Goal: Check status: Check status

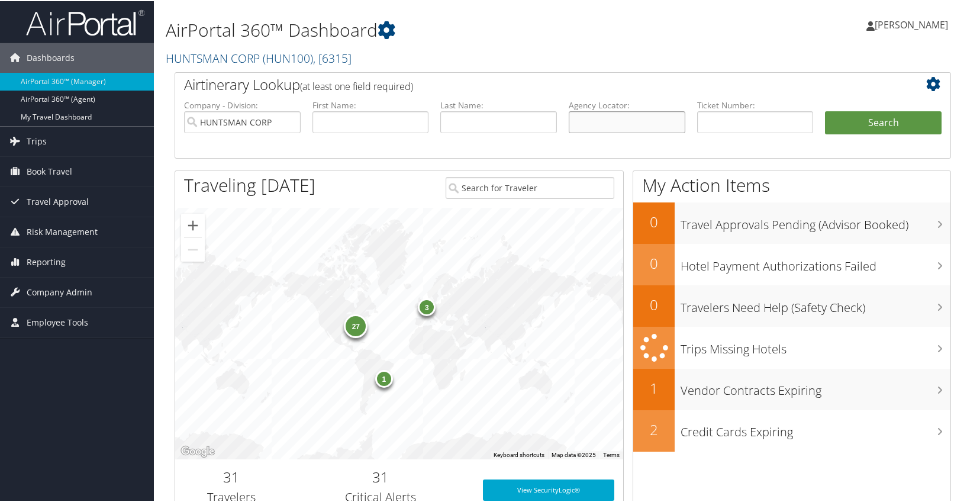
click at [621, 121] on input "text" at bounding box center [627, 121] width 117 height 22
type input "c8yj3z"
click at [882, 127] on button "Search" at bounding box center [883, 122] width 117 height 24
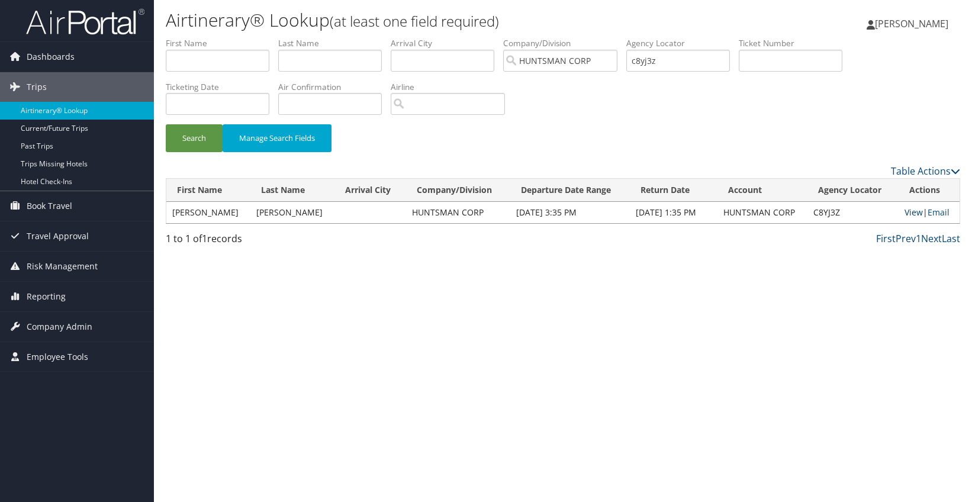
click at [909, 212] on link "View" at bounding box center [913, 212] width 18 height 11
click at [44, 298] on span "Reporting" at bounding box center [46, 297] width 39 height 30
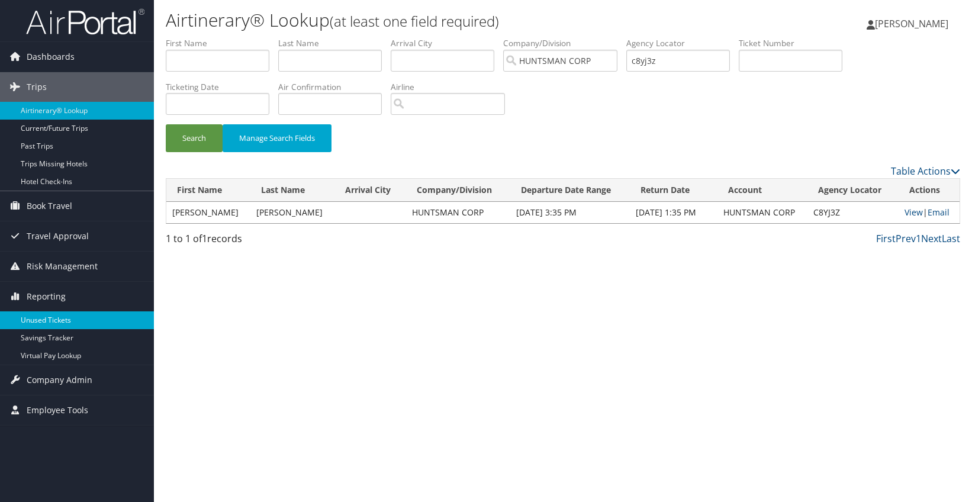
click at [47, 319] on link "Unused Tickets" at bounding box center [77, 320] width 154 height 18
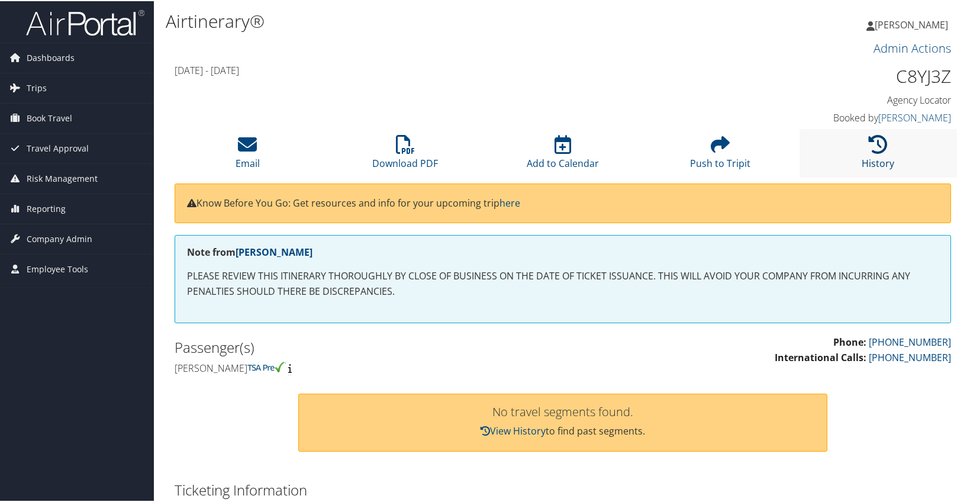
click at [878, 149] on icon at bounding box center [878, 143] width 19 height 19
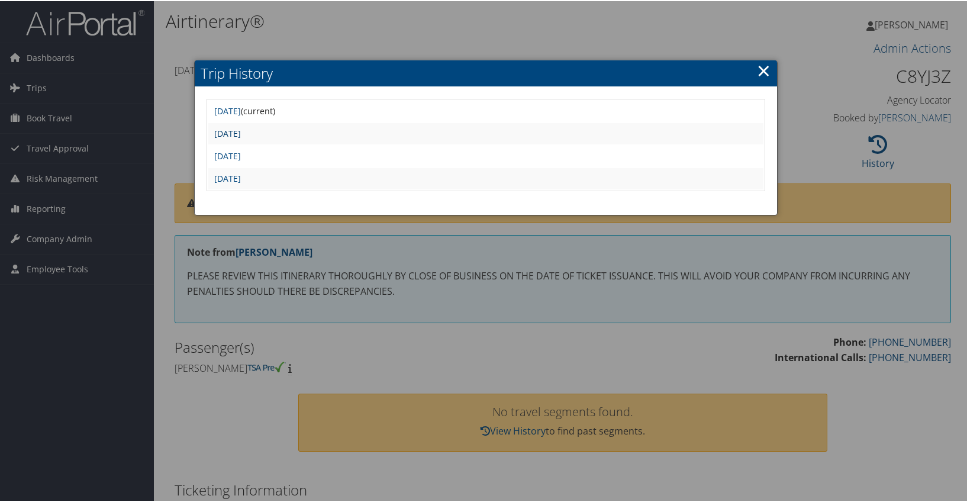
click at [241, 135] on link "Tue Jul 29 09:12:52 MDT 2025" at bounding box center [227, 132] width 27 height 11
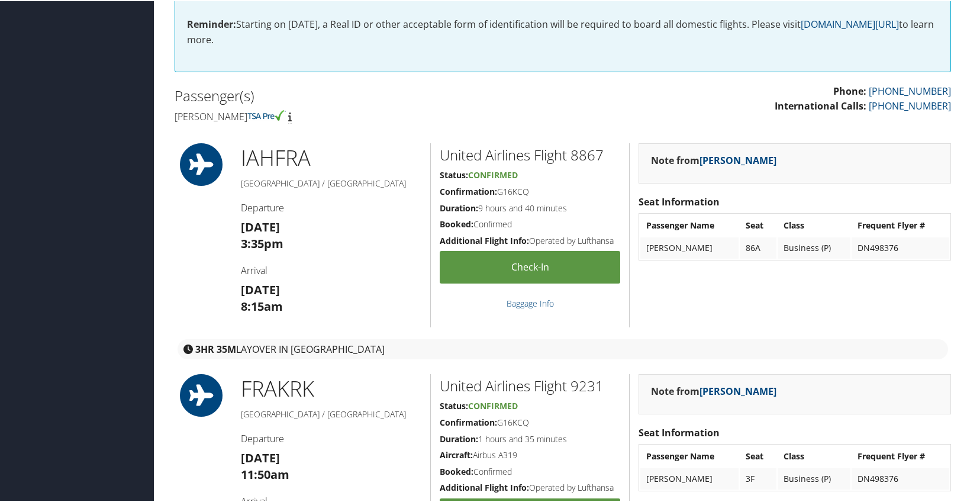
scroll to position [96, 0]
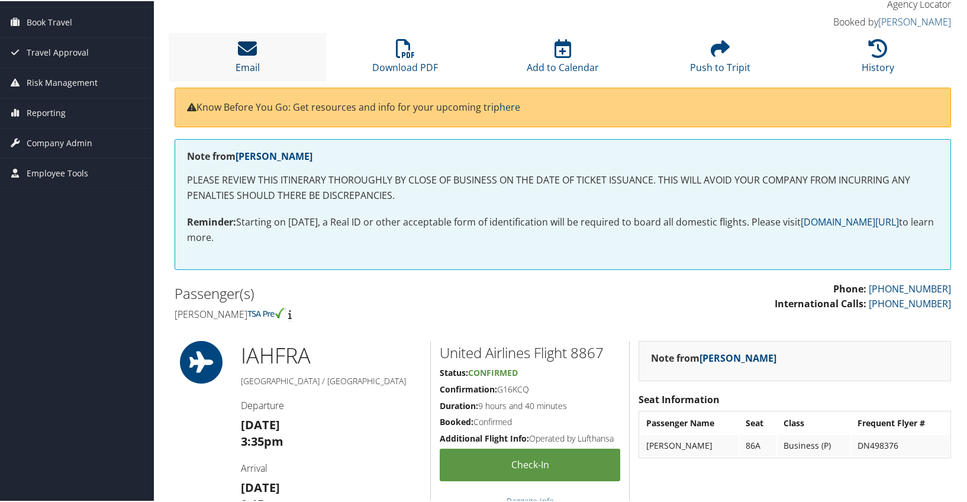
click at [253, 56] on icon at bounding box center [247, 47] width 19 height 19
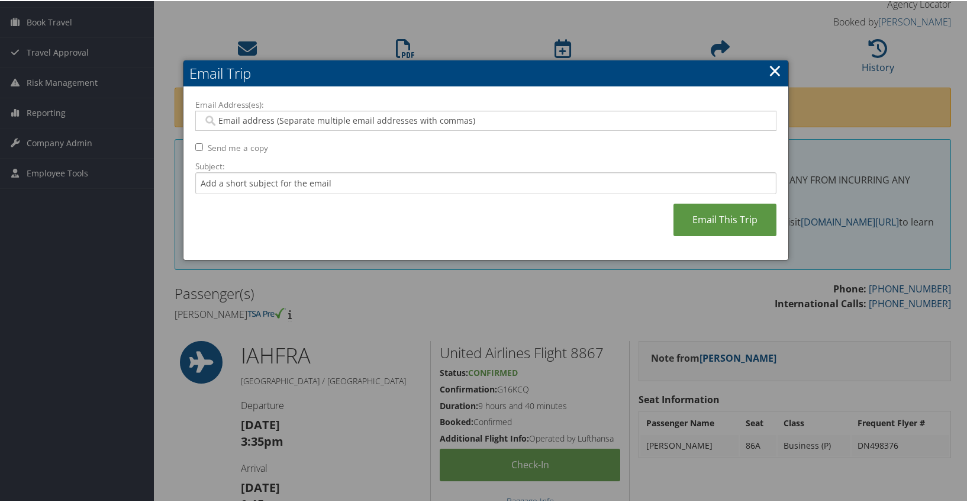
click at [243, 120] on input "Email Address(es):" at bounding box center [485, 120] width 565 height 12
type input "robin"
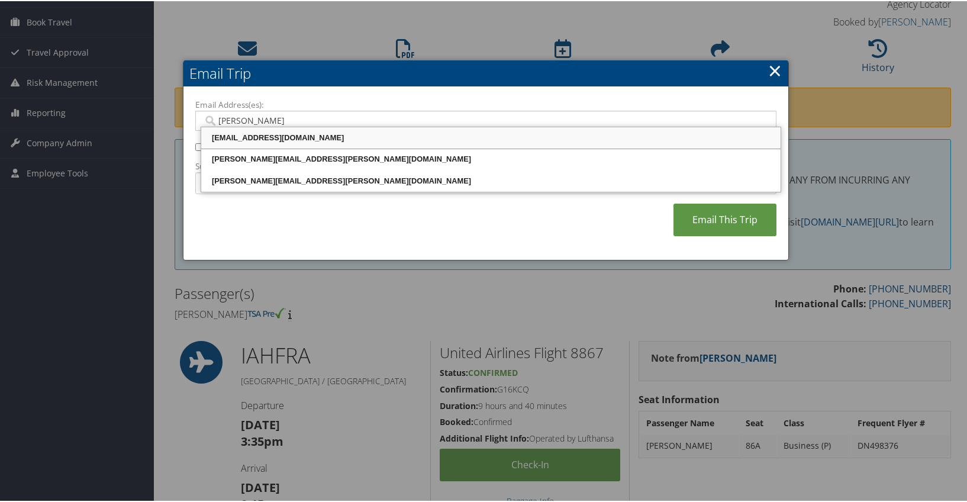
click at [266, 138] on div "robin_holdt@huntsman.com" at bounding box center [491, 137] width 576 height 12
type input "robin_holdt@huntsman.com"
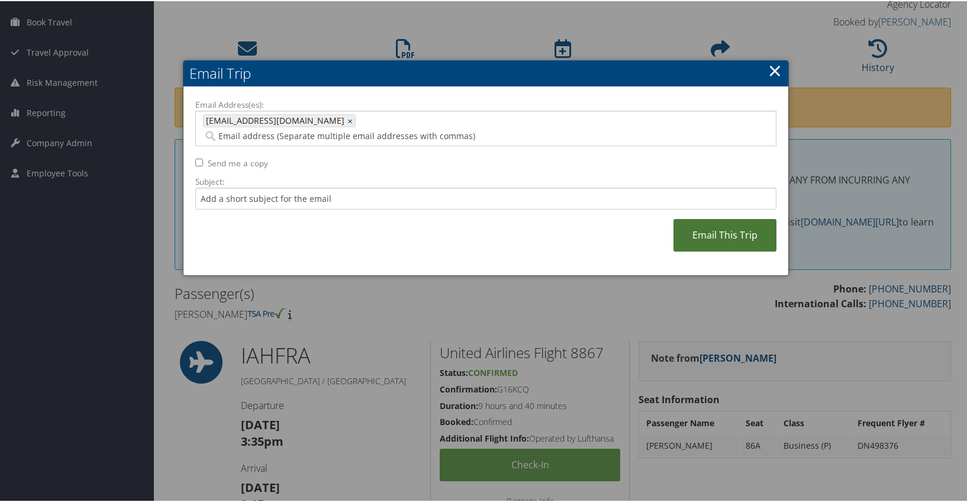
click at [734, 222] on link "Email This Trip" at bounding box center [724, 234] width 103 height 33
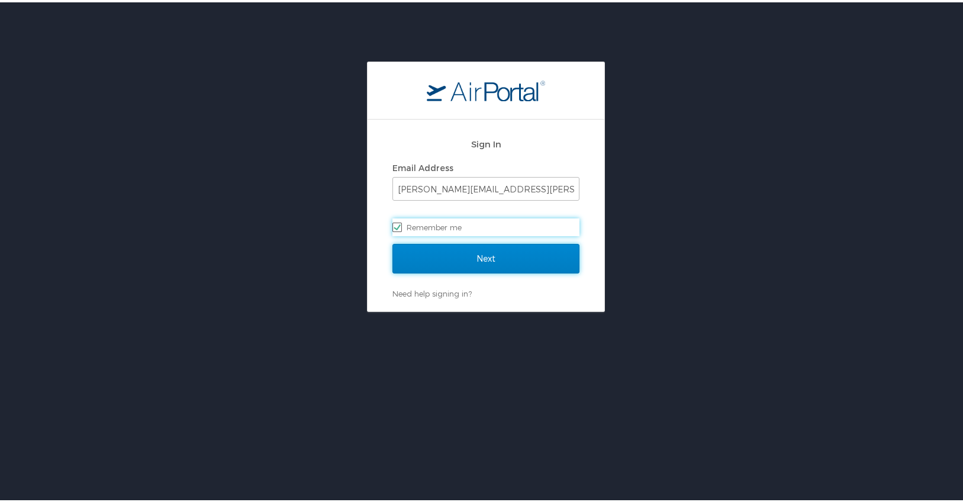
click at [478, 257] on input "Next" at bounding box center [485, 256] width 187 height 30
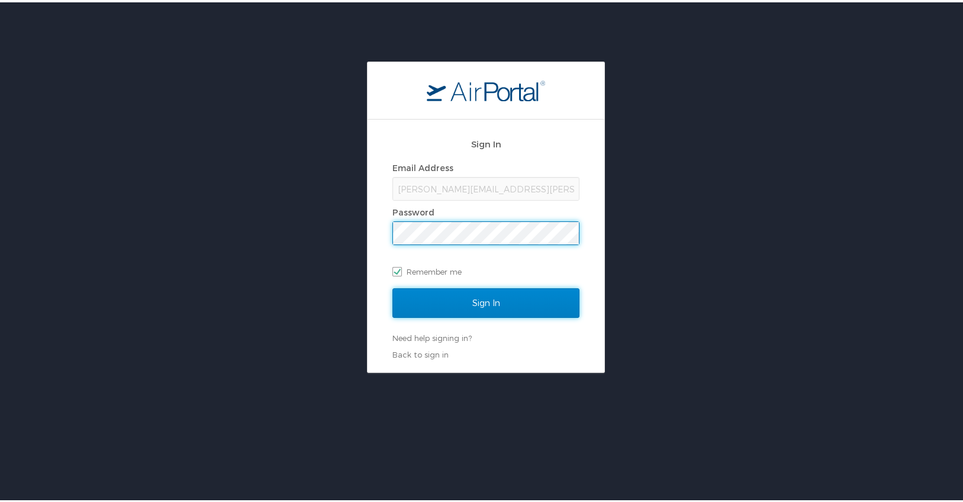
click at [484, 303] on input "Sign In" at bounding box center [485, 301] width 187 height 30
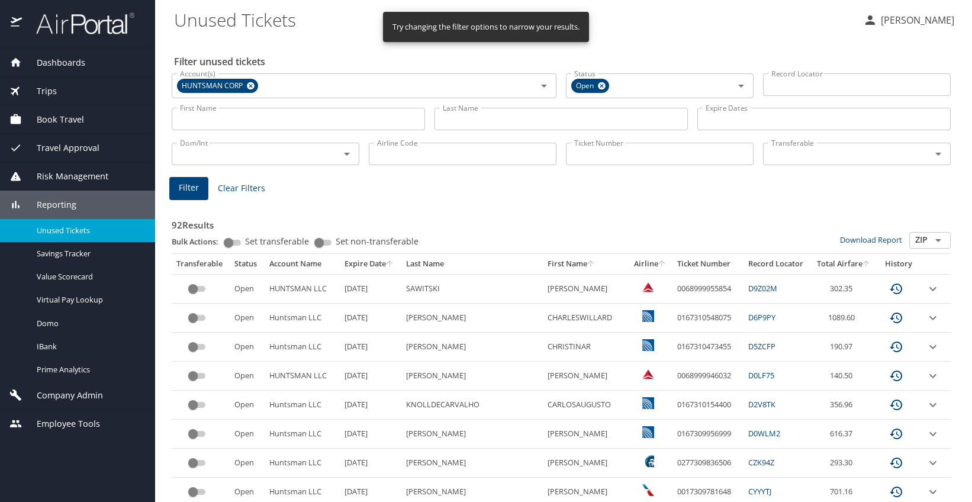
click at [392, 262] on icon "sort" at bounding box center [389, 263] width 9 height 9
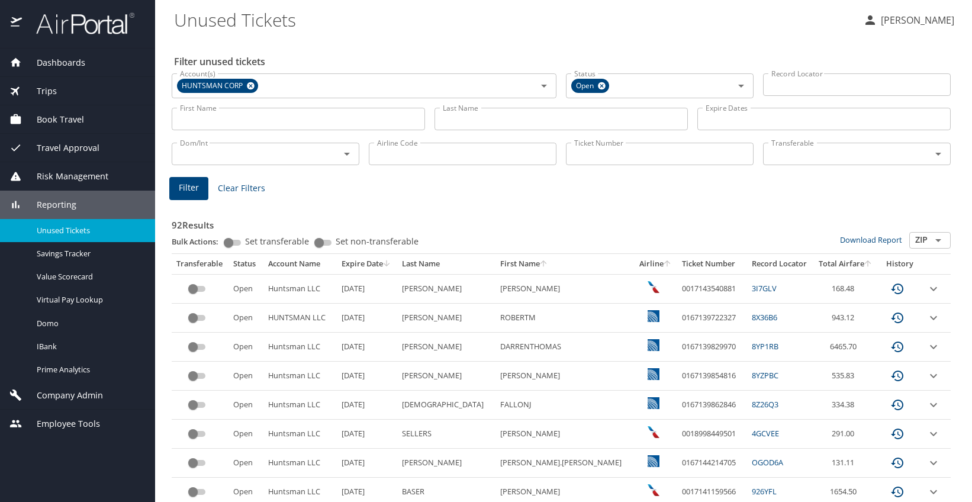
click at [65, 61] on span "Dashboards" at bounding box center [53, 62] width 63 height 13
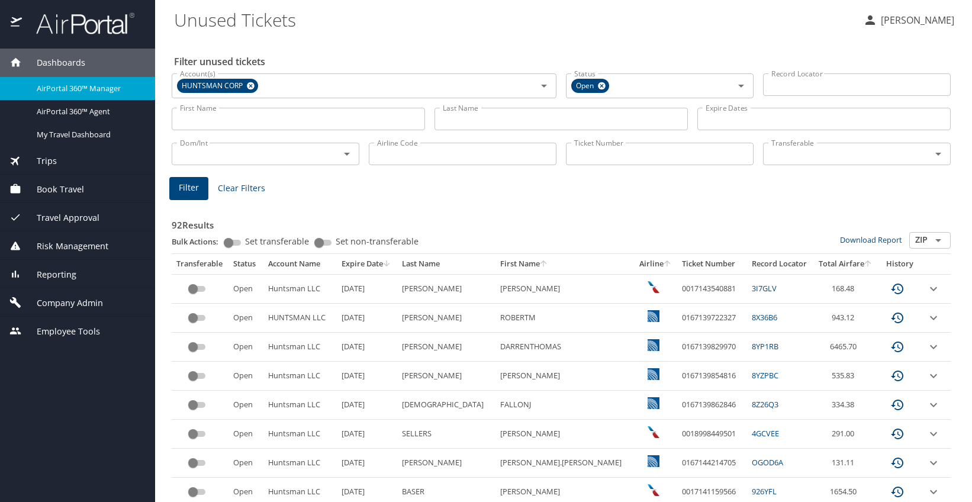
click at [81, 25] on img at bounding box center [78, 23] width 111 height 23
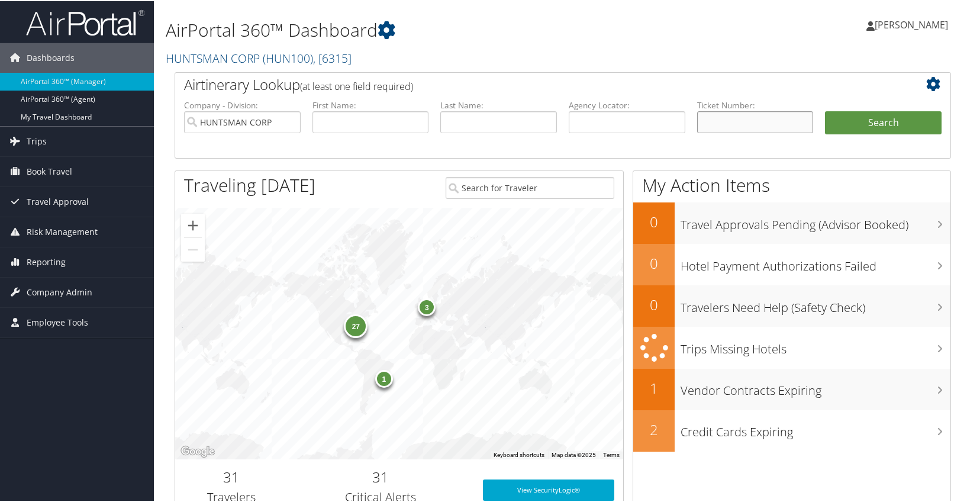
click at [710, 122] on input "text" at bounding box center [755, 121] width 117 height 22
type input "0167139722327"
click at [885, 119] on button "Search" at bounding box center [883, 122] width 117 height 24
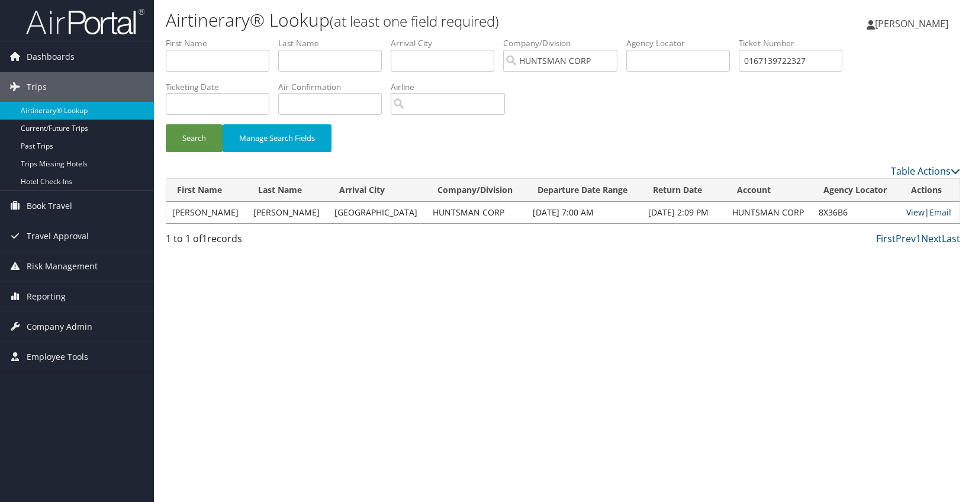
click at [909, 213] on link "View" at bounding box center [915, 212] width 18 height 11
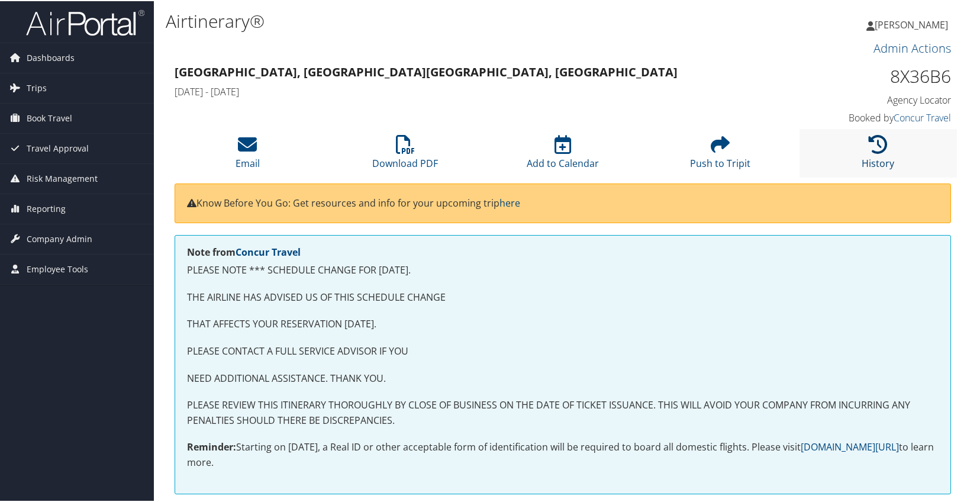
click at [879, 140] on icon at bounding box center [878, 143] width 19 height 19
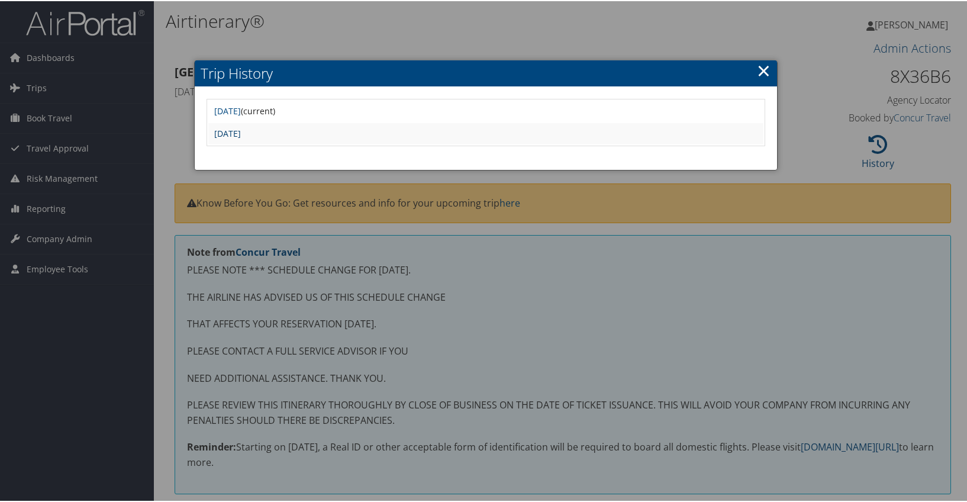
click at [241, 130] on link "[DATE]" at bounding box center [227, 132] width 27 height 11
